Goal: Find specific page/section: Find specific page/section

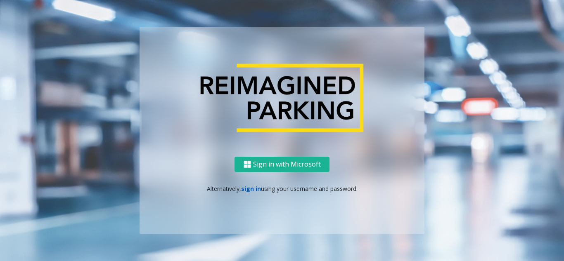
click at [246, 190] on link "sign in" at bounding box center [251, 189] width 20 height 8
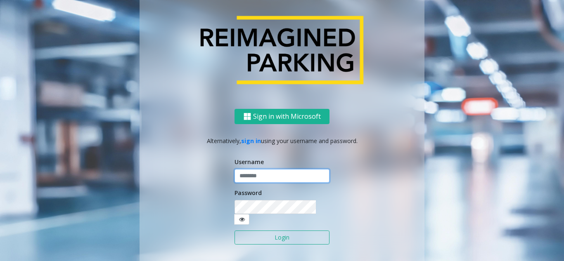
click at [255, 179] on input "text" at bounding box center [281, 176] width 95 height 14
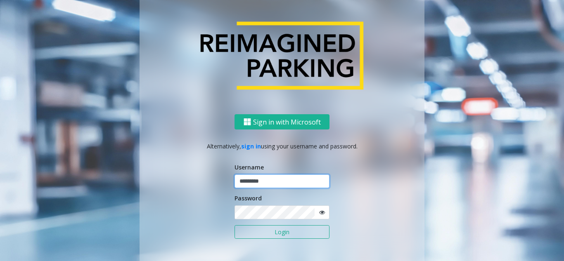
type input "*********"
click at [234, 225] on button "Login" at bounding box center [281, 232] width 95 height 14
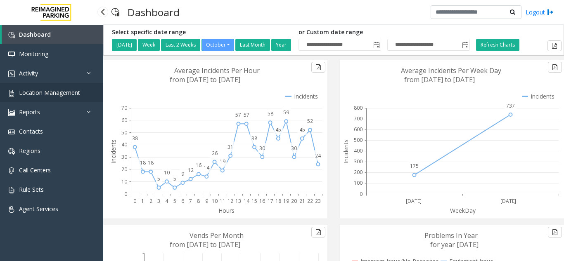
click at [64, 95] on span "Location Management" at bounding box center [49, 93] width 61 height 8
click at [71, 89] on span "Location Management" at bounding box center [49, 93] width 61 height 8
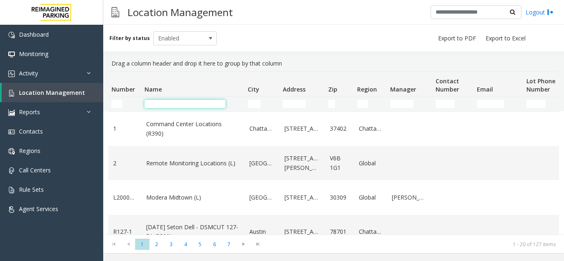
click at [166, 102] on input "Name Filter" at bounding box center [184, 104] width 81 height 8
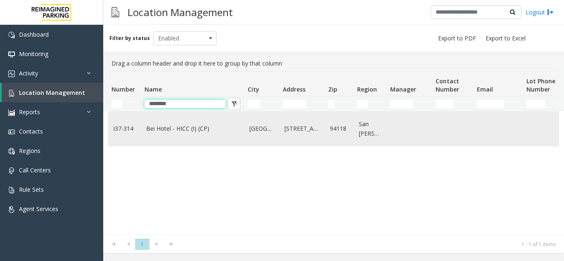
type input "********"
click at [164, 130] on link "Bei Hotel - HICC (I) (CP)" at bounding box center [192, 128] width 93 height 9
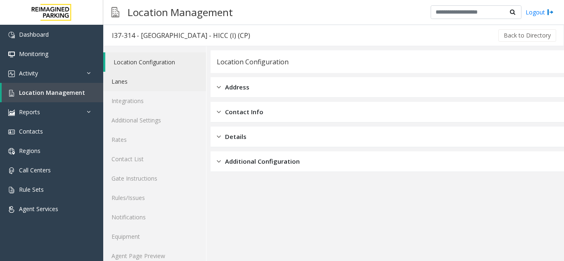
click at [138, 74] on link "Lanes" at bounding box center [154, 81] width 103 height 19
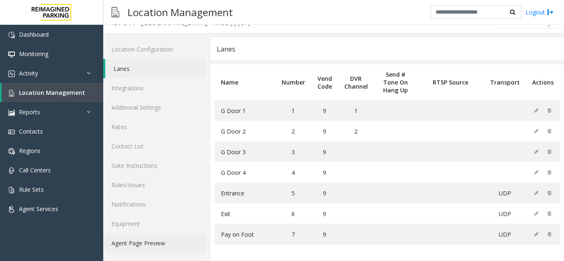
click at [147, 241] on link "Agent Page Preview" at bounding box center [154, 243] width 103 height 19
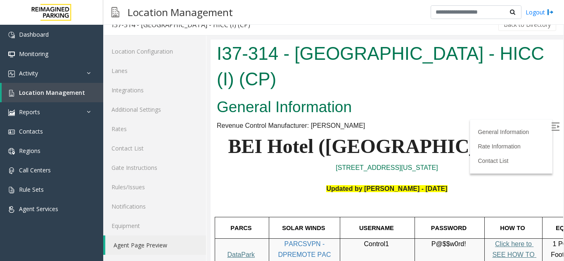
click at [513, 131] on p "BEI Hotel ([GEOGRAPHIC_DATA])" at bounding box center [387, 147] width 340 height 32
click at [542, 131] on p "BEI Hotel ([GEOGRAPHIC_DATA])" at bounding box center [387, 147] width 340 height 32
click at [551, 126] on img at bounding box center [555, 127] width 8 height 8
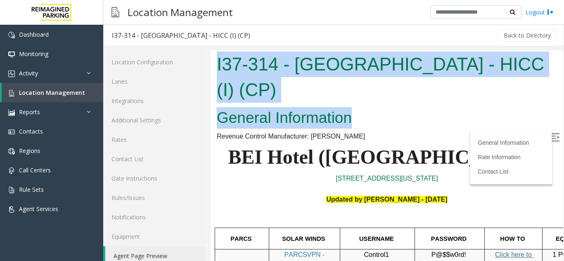
drag, startPoint x: 354, startPoint y: 99, endPoint x: 202, endPoint y: 58, distance: 157.3
click at [210, 58] on html "I37-314 - [GEOGRAPHIC_DATA] - HICC (I) (CP) General Information Revenue Control…" at bounding box center [386, 161] width 352 height 222
click at [377, 107] on h2 "General Information" at bounding box center [387, 117] width 340 height 21
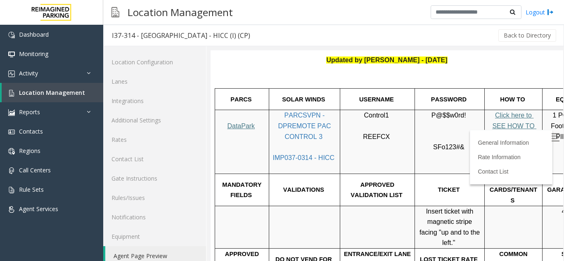
scroll to position [165, 0]
